Goal: Communication & Community: Answer question/provide support

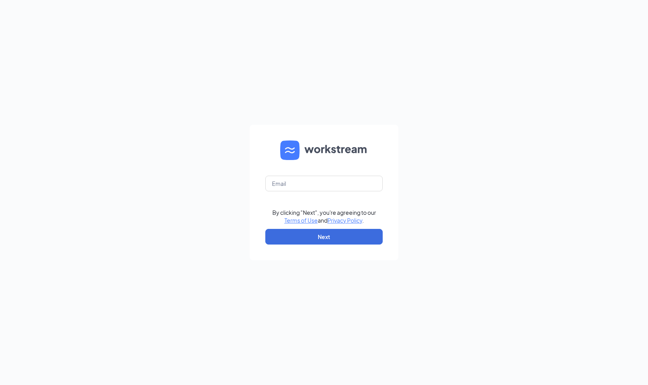
click at [298, 171] on form "By clicking "Next", you're agreeing to our Terms of Use and Privacy Policy . Ne…" at bounding box center [324, 192] width 149 height 135
click at [298, 178] on input "text" at bounding box center [323, 184] width 117 height 16
type input "[EMAIL_ADDRESS][DOMAIN_NAME]"
click at [311, 229] on button "Next" at bounding box center [323, 237] width 117 height 16
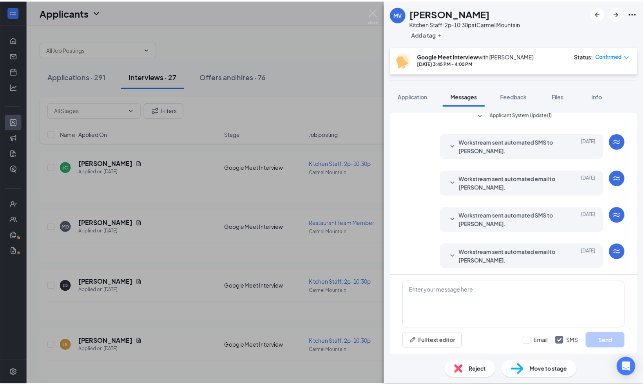
scroll to position [202, 0]
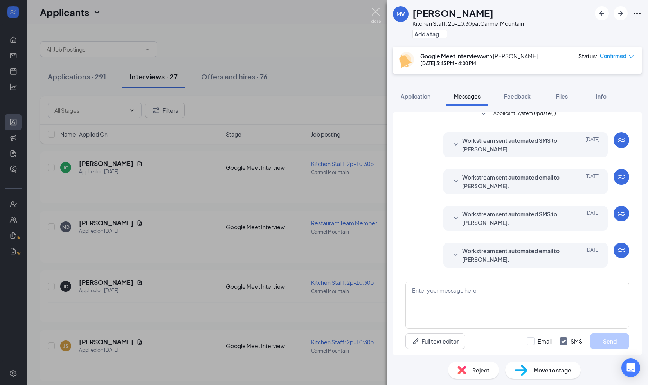
click at [374, 14] on img at bounding box center [376, 15] width 10 height 15
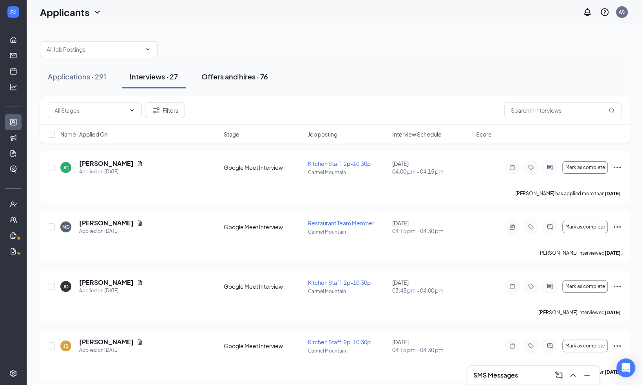
click at [251, 74] on div "Offers and hires · 76" at bounding box center [234, 77] width 67 height 10
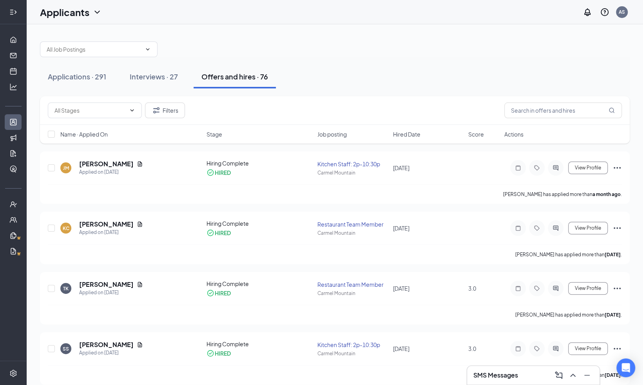
click at [17, 13] on icon "Expand" at bounding box center [13, 12] width 8 height 8
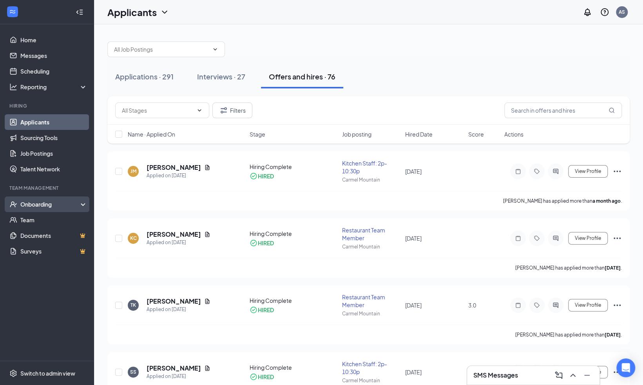
click at [42, 208] on div "Onboarding" at bounding box center [50, 204] width 60 height 8
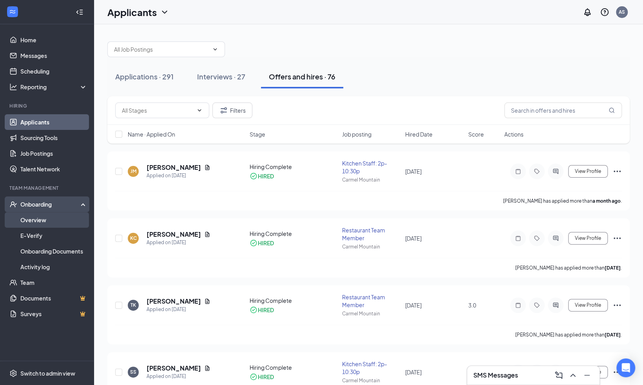
click at [37, 222] on link "Overview" at bounding box center [53, 220] width 67 height 16
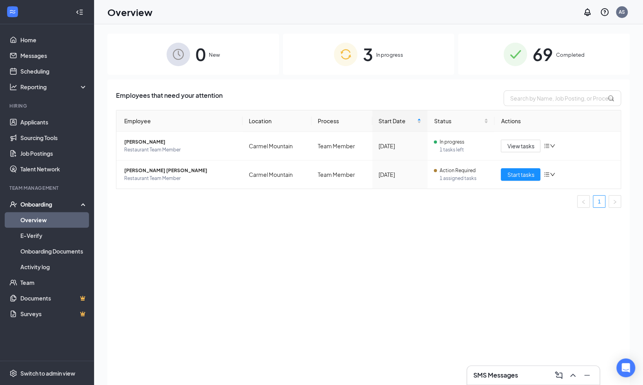
click at [383, 54] on span "In progress" at bounding box center [389, 55] width 27 height 8
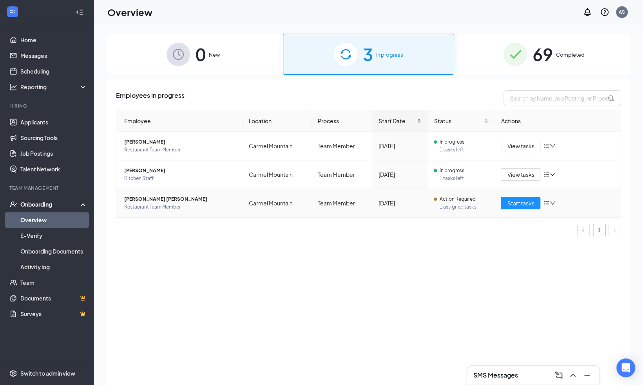
click at [208, 197] on span "Tristan Jh Kyle" at bounding box center [180, 199] width 112 height 8
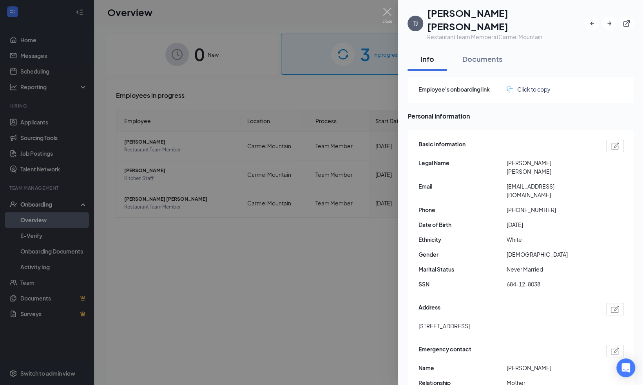
click at [383, 7] on div at bounding box center [321, 192] width 643 height 385
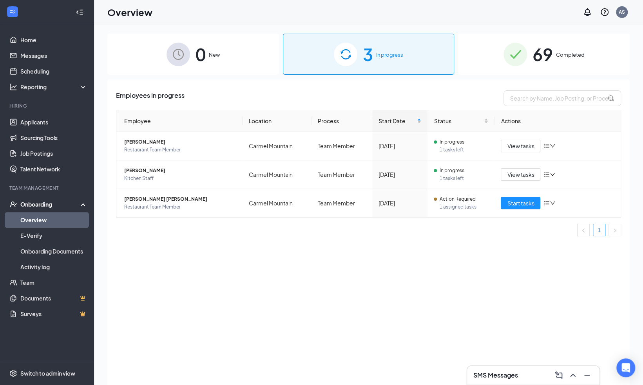
click at [386, 10] on div "Overview AS" at bounding box center [368, 12] width 549 height 24
click at [444, 199] on span "Action Required" at bounding box center [457, 199] width 36 height 8
click at [502, 205] on button "Start tasks" at bounding box center [520, 203] width 40 height 13
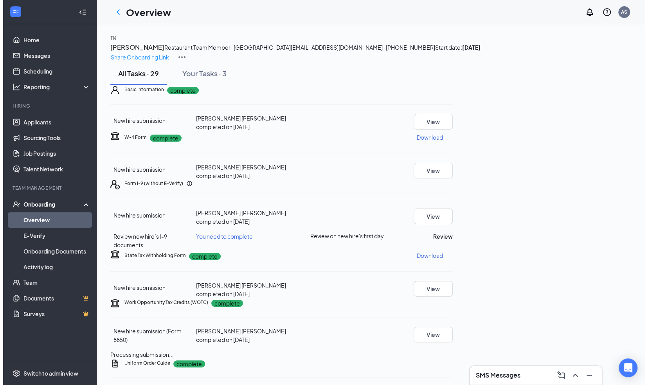
scroll to position [81, 0]
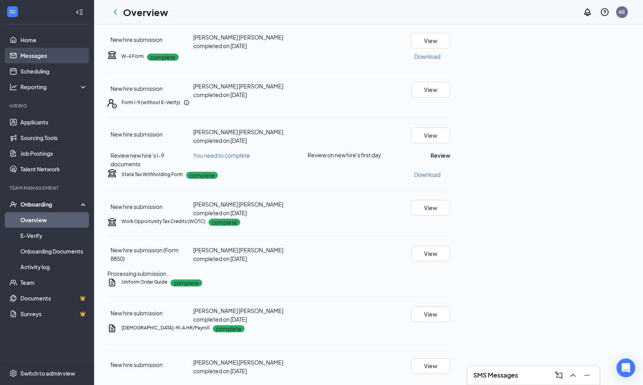
click at [52, 58] on link "Messages" at bounding box center [53, 56] width 67 height 16
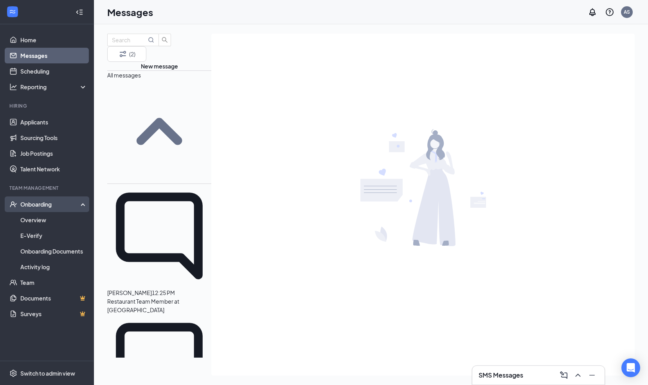
click at [48, 208] on div "Onboarding" at bounding box center [50, 204] width 60 height 8
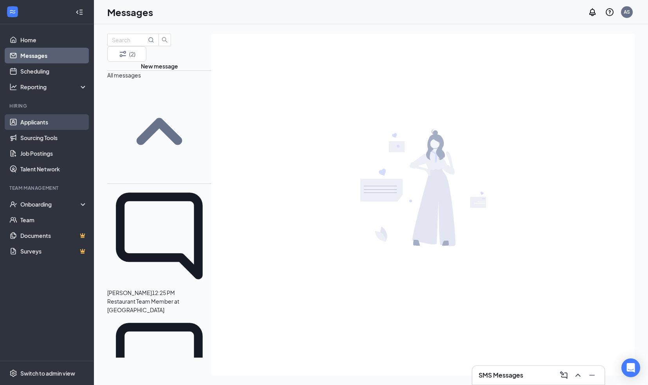
click at [46, 125] on link "Applicants" at bounding box center [53, 122] width 67 height 16
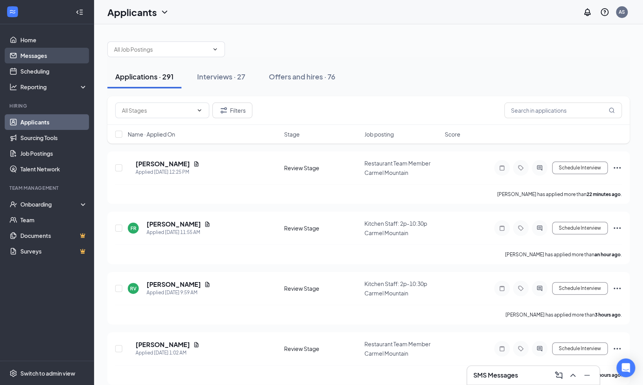
click at [41, 55] on link "Messages" at bounding box center [53, 56] width 67 height 16
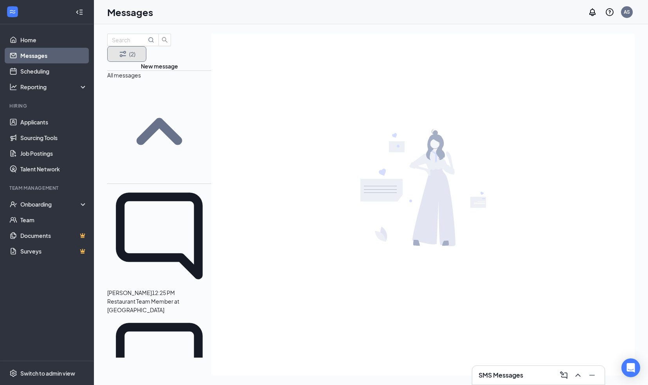
click at [146, 51] on button "(2)" at bounding box center [126, 54] width 39 height 16
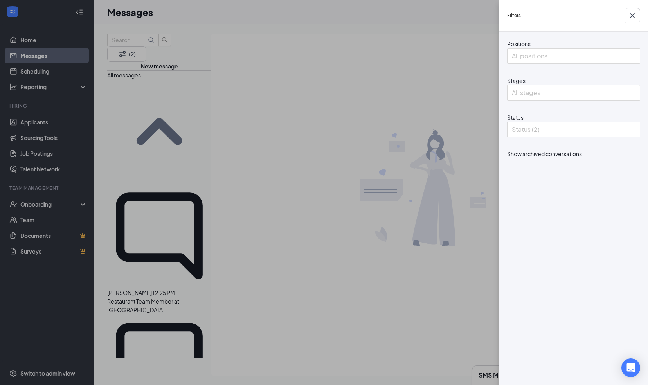
click at [359, 105] on div "Filters Positions All positions Stages All stages Status Status (2) Show archiv…" at bounding box center [324, 192] width 648 height 385
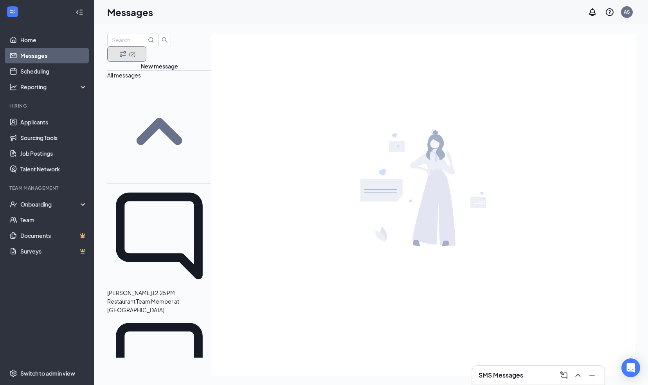
click at [146, 46] on button "(2)" at bounding box center [126, 54] width 39 height 16
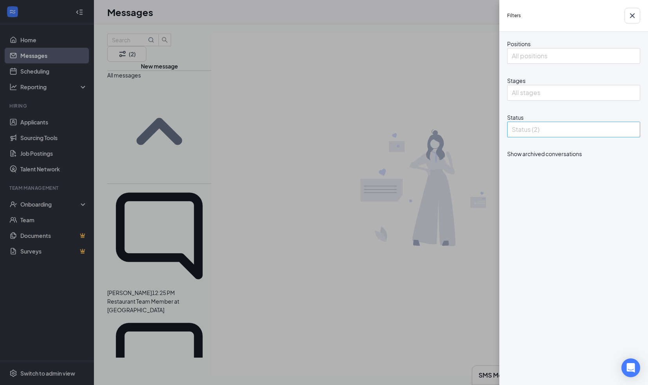
click at [547, 136] on div at bounding box center [569, 129] width 121 height 13
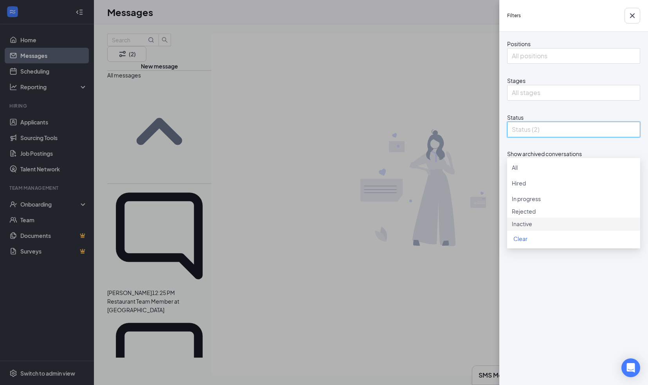
click at [541, 305] on div "Positions All positions Stages All stages Status Status (2) Show archived conve…" at bounding box center [574, 209] width 149 height 354
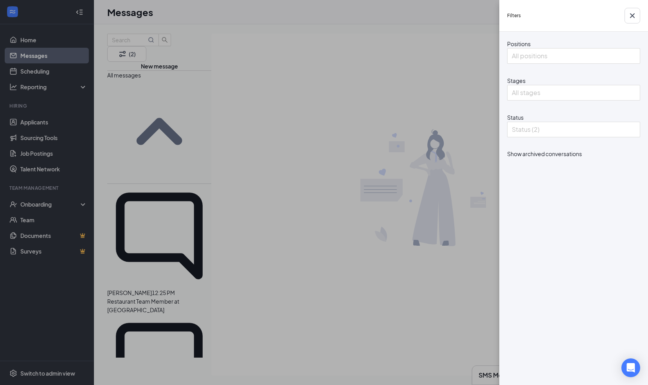
click at [370, 220] on div "Filters Positions All positions Stages All stages Status Status (2) Show archiv…" at bounding box center [324, 192] width 648 height 385
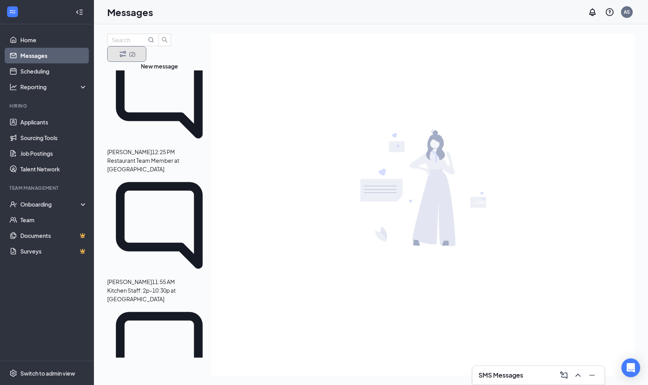
scroll to position [143, 0]
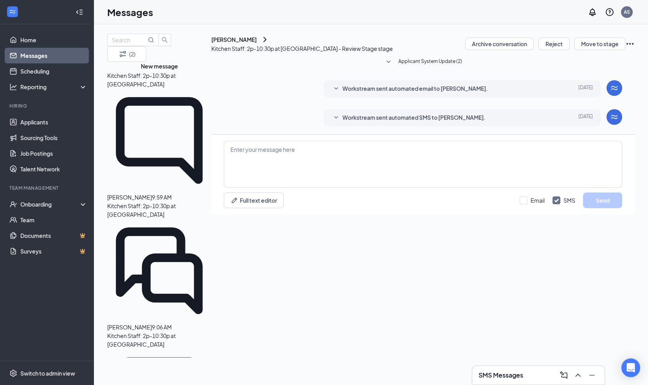
scroll to position [377, 0]
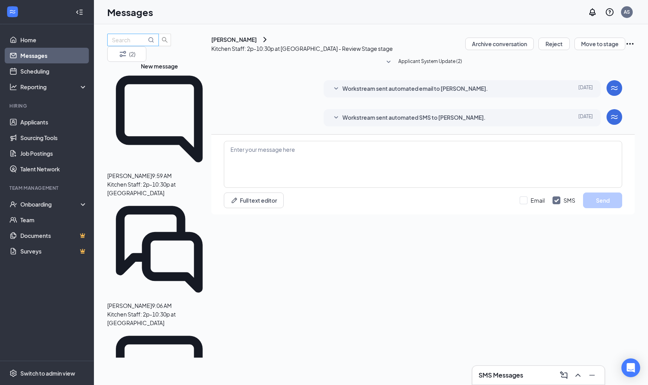
click at [146, 44] on input "text" at bounding box center [129, 40] width 34 height 9
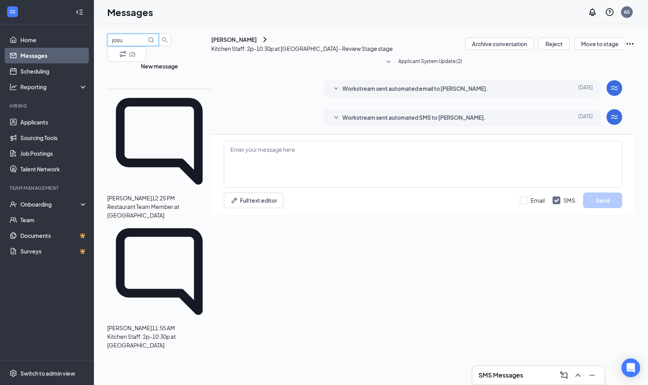
scroll to position [0, 0]
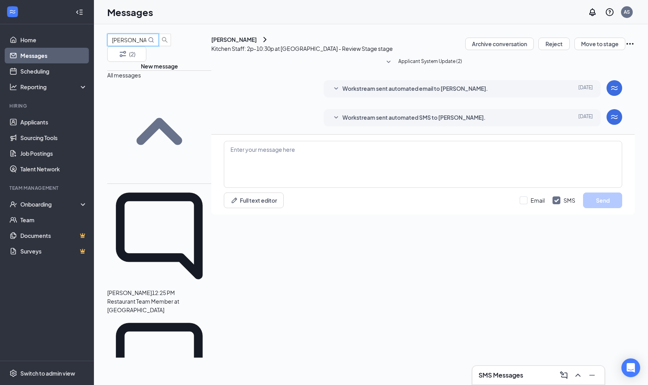
type input "josue"
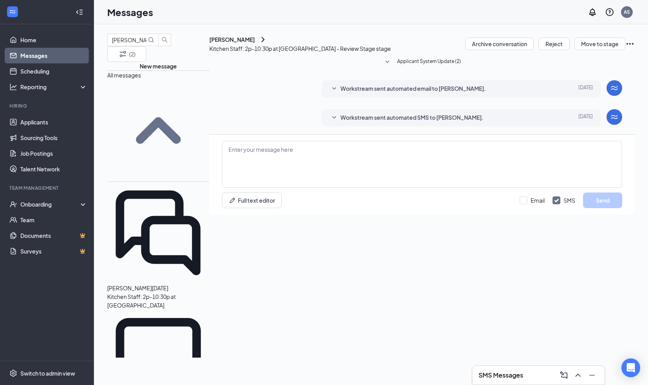
drag, startPoint x: 162, startPoint y: 114, endPoint x: 139, endPoint y: 110, distance: 23.0
click at [139, 285] on span "Josue Mendoza" at bounding box center [129, 288] width 45 height 7
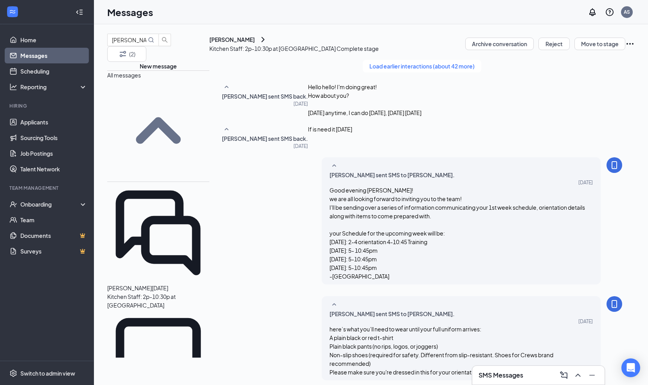
scroll to position [572, 0]
drag, startPoint x: 510, startPoint y: 316, endPoint x: 399, endPoint y: 317, distance: 110.8
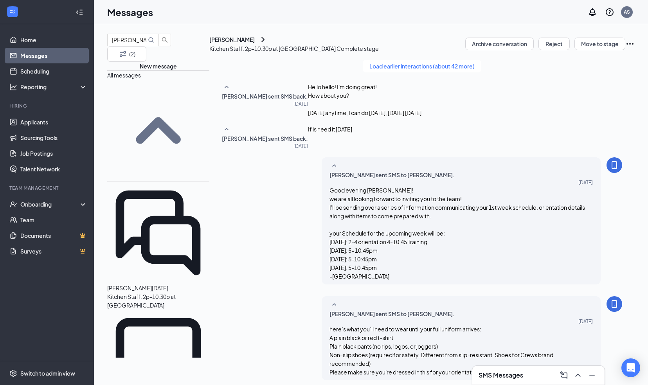
drag, startPoint x: 578, startPoint y: 313, endPoint x: 542, endPoint y: 311, distance: 36.5
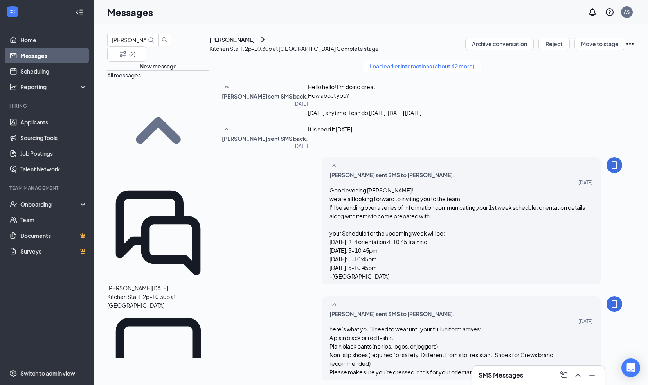
scroll to position [19, 0]
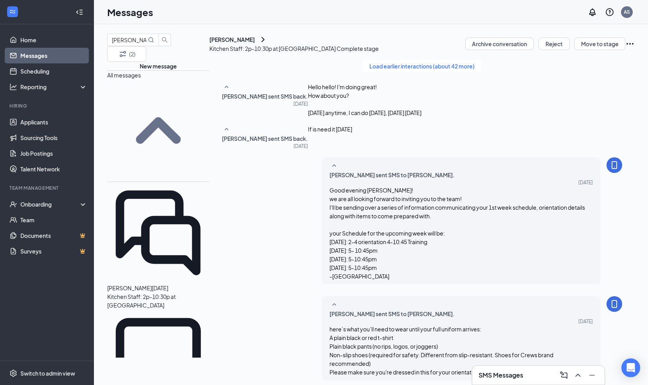
type textarea "Hello Josue, It's Alhan reaching out. How are you? I was out for the weekend bu…"
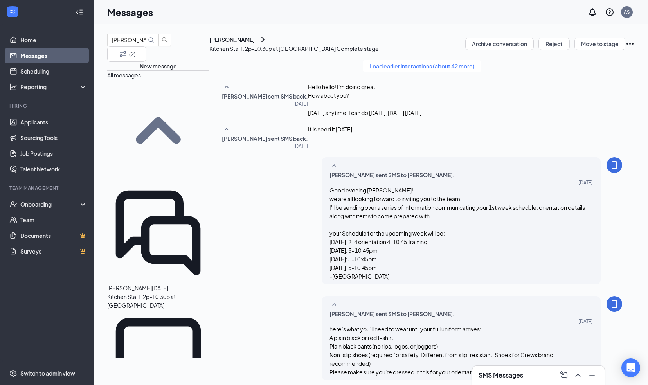
scroll to position [692, 0]
